Goal: Transaction & Acquisition: Obtain resource

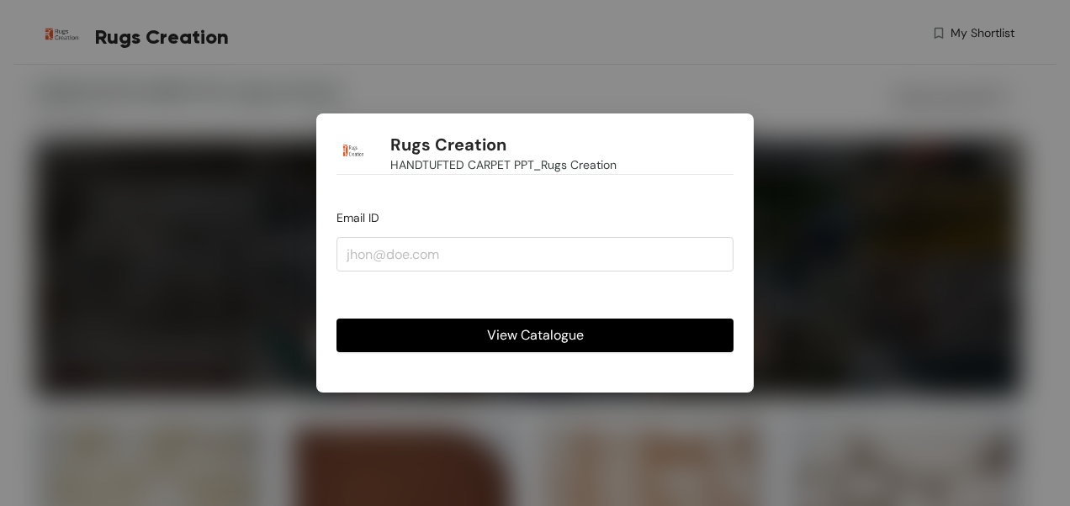
click at [546, 337] on span "View Catalogue" at bounding box center [535, 335] width 97 height 21
click at [367, 264] on input "email" at bounding box center [534, 254] width 397 height 34
click at [569, 335] on span "View Catalogue" at bounding box center [535, 335] width 97 height 21
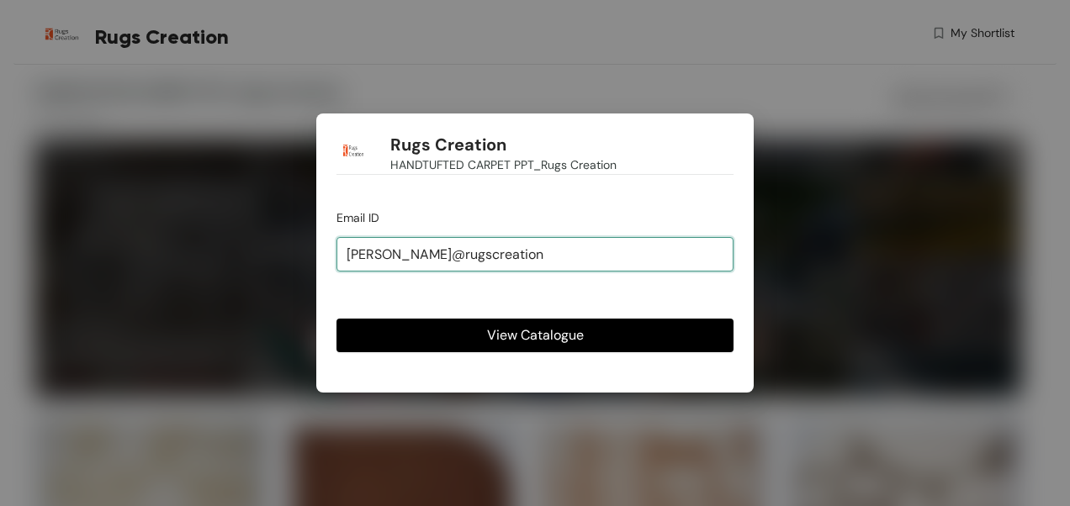
click at [478, 261] on input "[PERSON_NAME]@rugscreation" at bounding box center [534, 254] width 397 height 34
type input "[PERSON_NAME][EMAIL_ADDRESS][DOMAIN_NAME]"
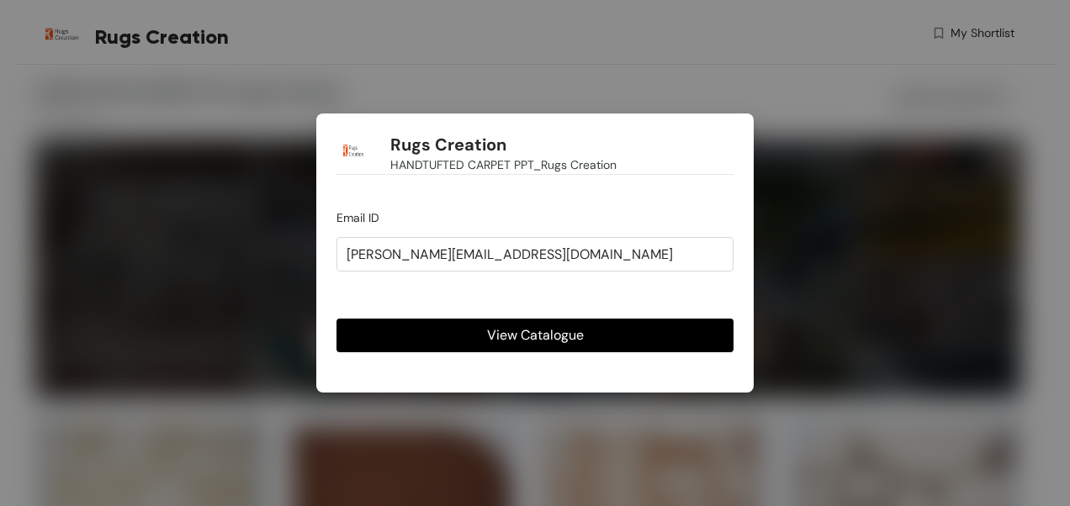
click at [497, 334] on span "View Catalogue" at bounding box center [535, 335] width 97 height 21
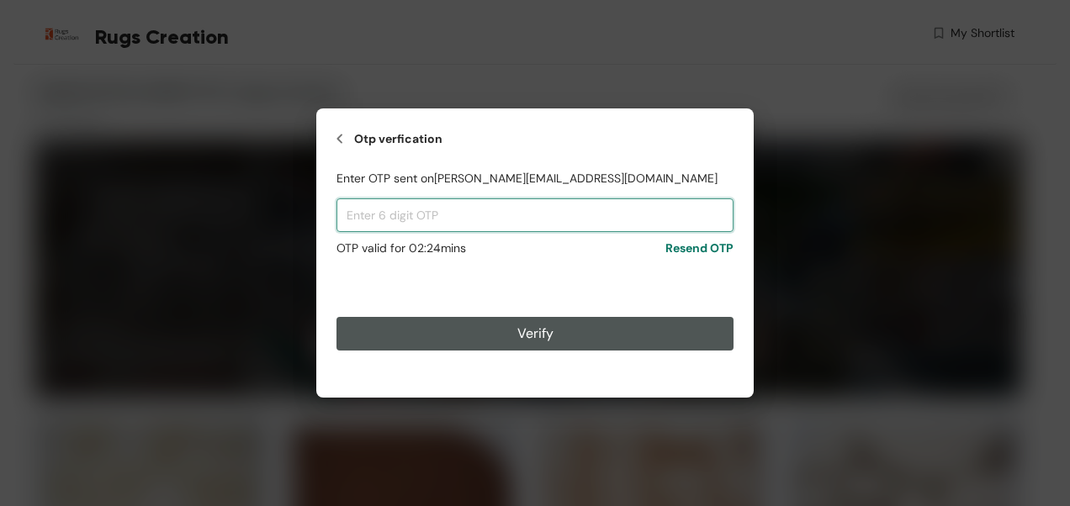
paste input "286265"
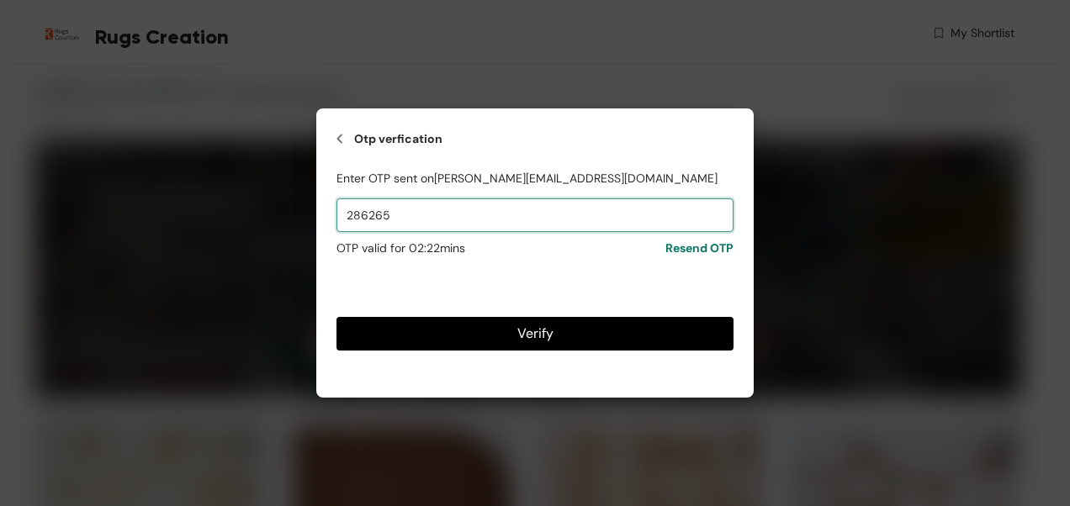
type input "286265"
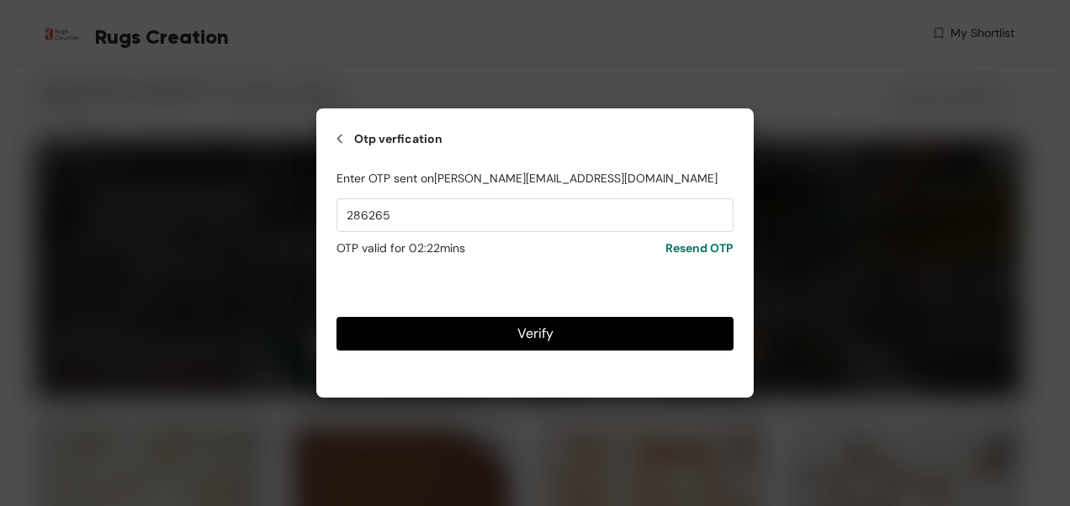
click at [543, 334] on span "Verify" at bounding box center [535, 333] width 36 height 21
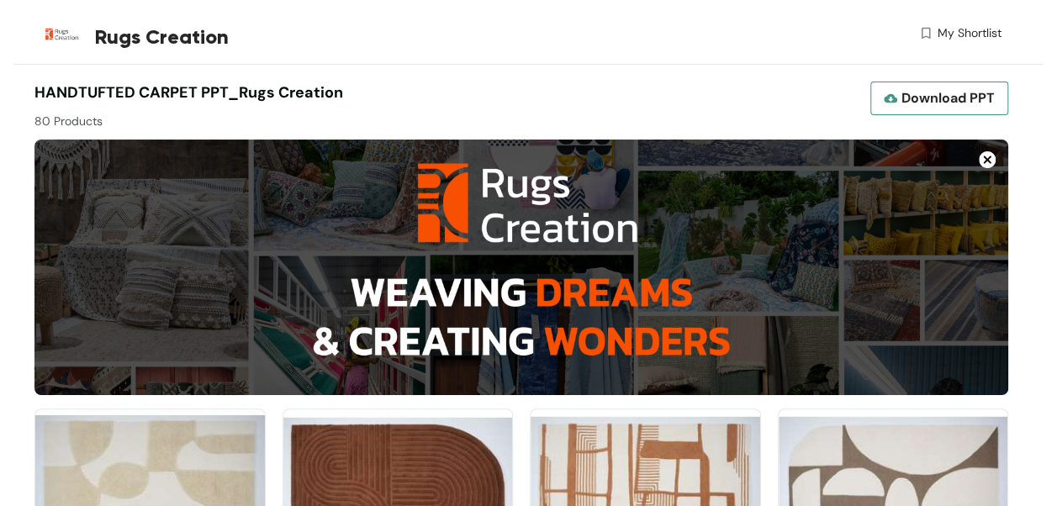
click at [938, 98] on span "Download PPT" at bounding box center [948, 97] width 93 height 21
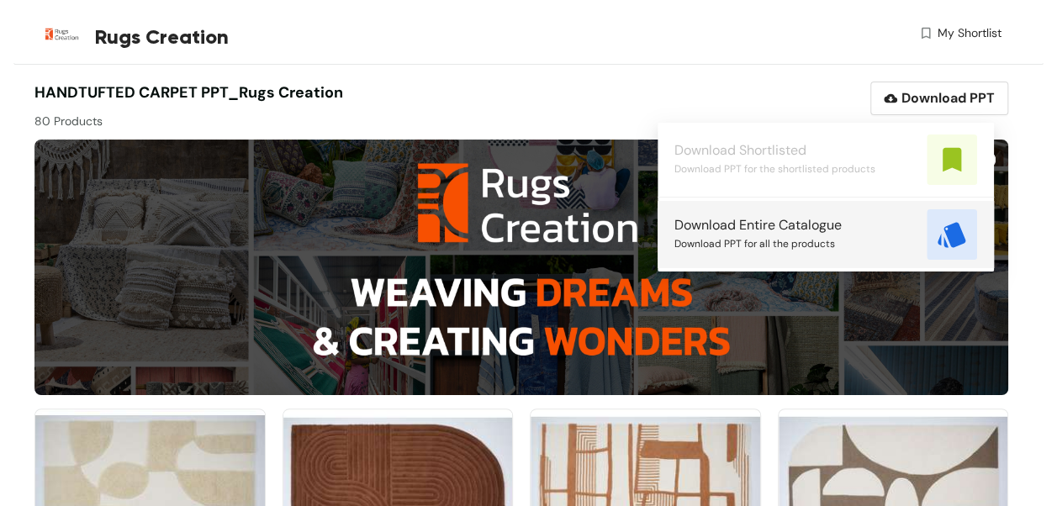
click at [941, 234] on img at bounding box center [952, 234] width 50 height 50
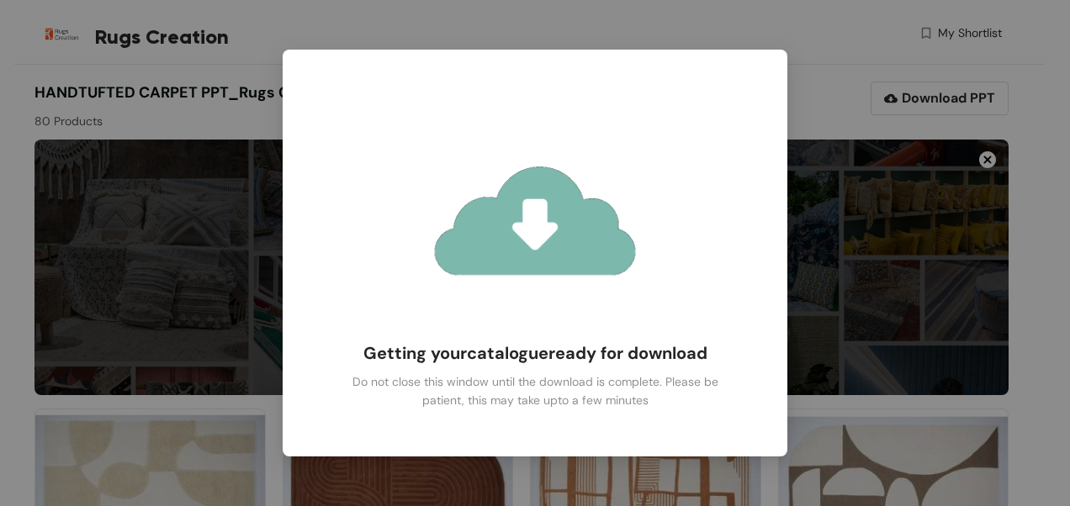
click at [822, 265] on div "Getting your catalogue ready for download Do not close this window until the do…" at bounding box center [535, 253] width 1070 height 506
